Goal: Task Accomplishment & Management: Manage account settings

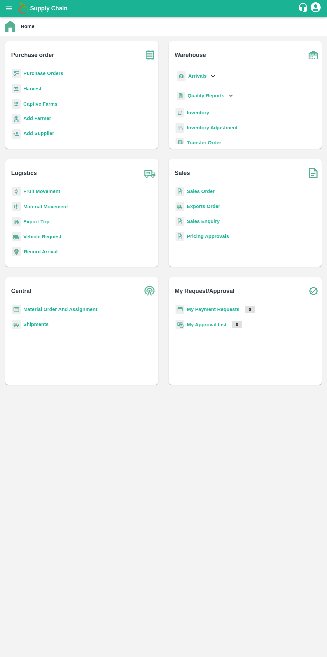
click at [55, 71] on b "Purchase Orders" at bounding box center [43, 73] width 40 height 5
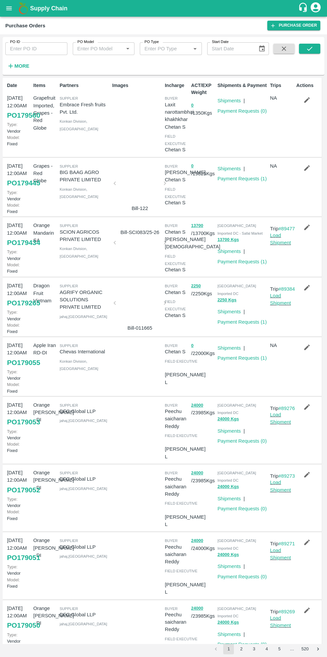
click at [237, 261] on link "Payment Requests ( 1 )" at bounding box center [241, 261] width 49 height 5
click at [241, 181] on link "Payment Requests ( 1 )" at bounding box center [241, 178] width 49 height 5
